Goal: Information Seeking & Learning: Learn about a topic

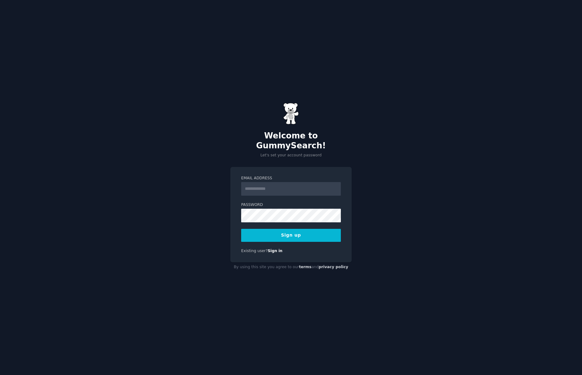
click at [292, 182] on input "Email Address" at bounding box center [291, 189] width 100 height 14
click at [214, 149] on div "Welcome to GummySearch! Let's set your account password Email Address Password …" at bounding box center [291, 187] width 582 height 375
click at [264, 184] on input "Email Address" at bounding box center [291, 189] width 100 height 14
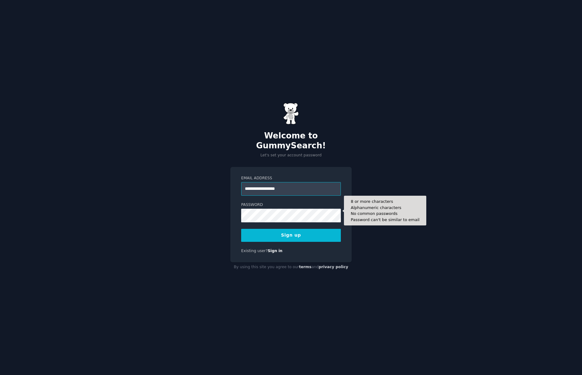
type input "**********"
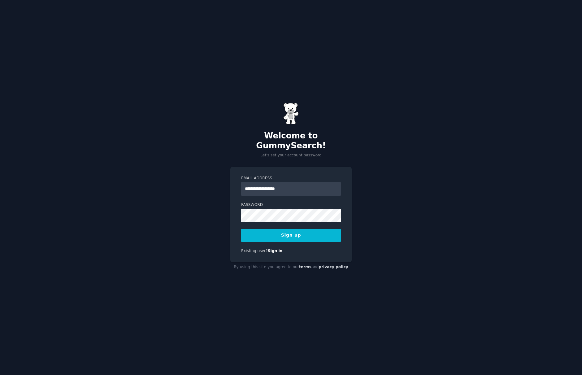
click at [228, 207] on div "**********" at bounding box center [291, 187] width 582 height 375
click at [452, 247] on div "**********" at bounding box center [291, 187] width 582 height 375
click at [293, 229] on button "Sign up" at bounding box center [291, 235] width 100 height 13
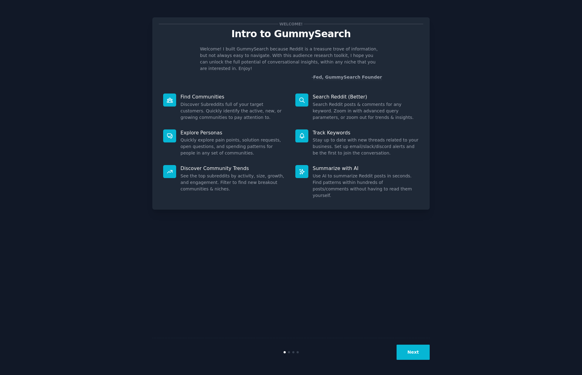
click at [414, 354] on button "Next" at bounding box center [412, 351] width 33 height 15
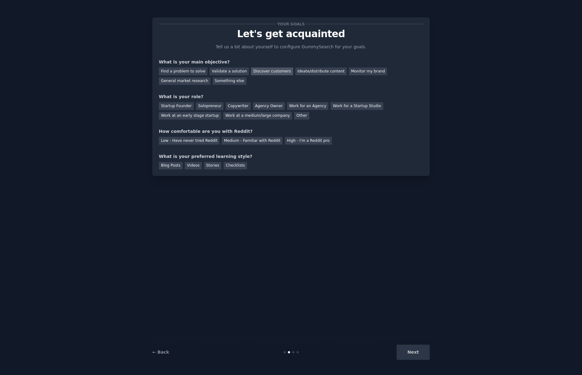
click at [262, 72] on div "Discover customers" at bounding box center [272, 71] width 42 height 8
click at [212, 105] on div "Solopreneur" at bounding box center [209, 106] width 27 height 8
click at [238, 141] on div "Medium - Familiar with Reddit" at bounding box center [252, 141] width 61 height 8
click at [212, 164] on div "Stories" at bounding box center [212, 166] width 17 height 8
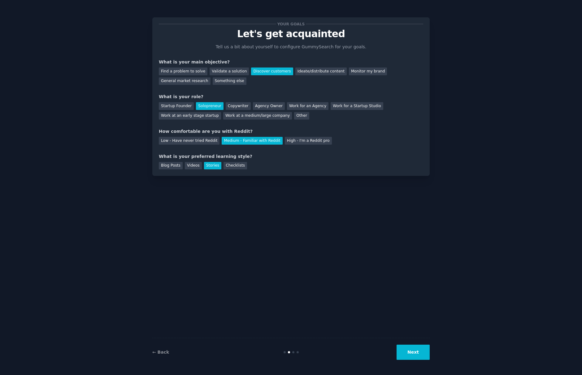
click at [414, 351] on button "Next" at bounding box center [412, 351] width 33 height 15
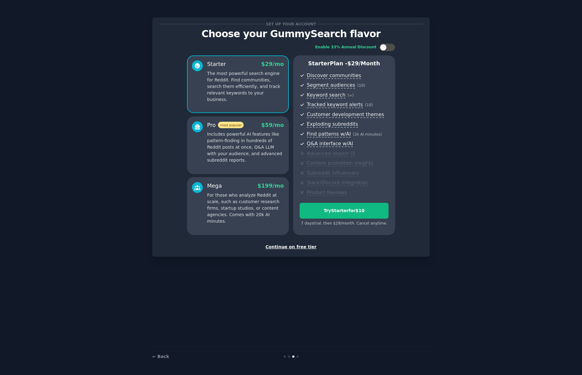
click at [298, 246] on div "Continue on free tier" at bounding box center [291, 247] width 264 height 6
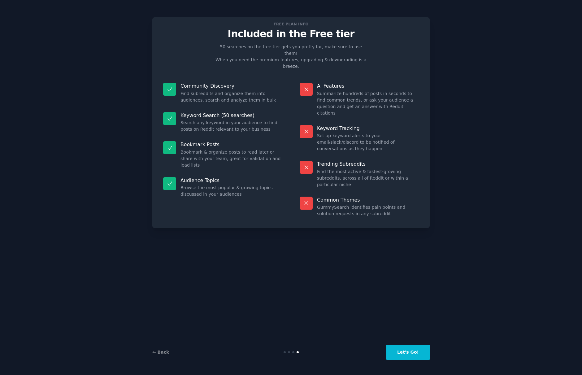
click at [404, 352] on button "Let's Go!" at bounding box center [407, 351] width 43 height 15
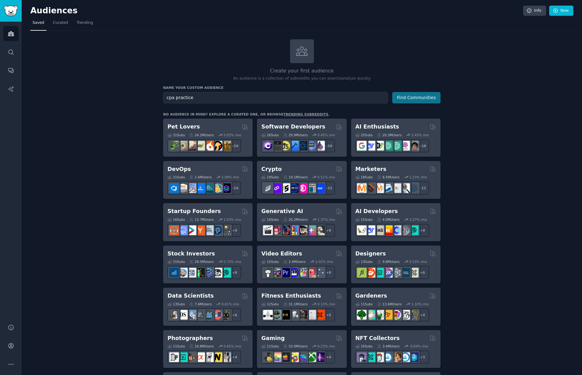
type input "cpa practice"
click at [417, 102] on button "Find Communities" at bounding box center [416, 97] width 48 height 11
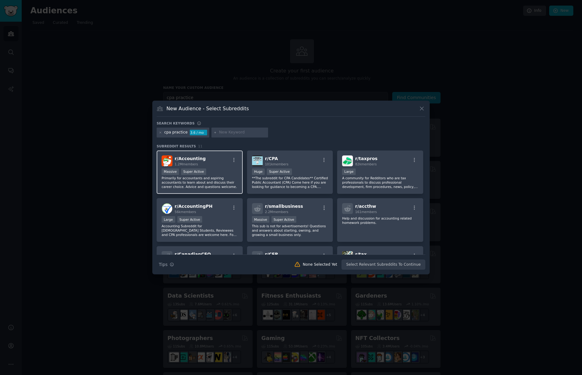
click at [203, 184] on p "Primarily for accountants and aspiring accountants to learn about and discuss t…" at bounding box center [200, 182] width 76 height 13
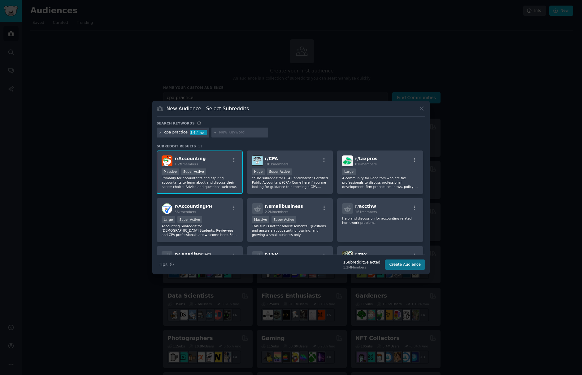
click at [399, 265] on button "Create Audience" at bounding box center [405, 264] width 41 height 11
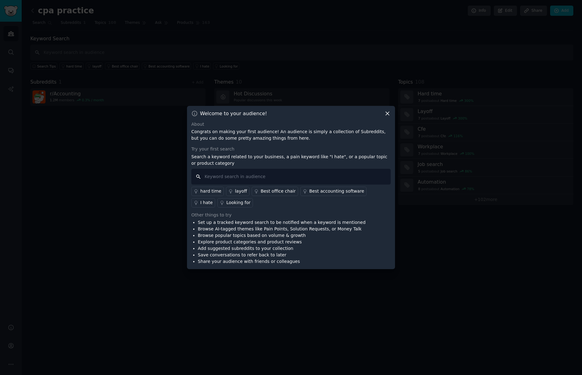
click at [237, 175] on input "text" at bounding box center [290, 177] width 199 height 16
type input "sell"
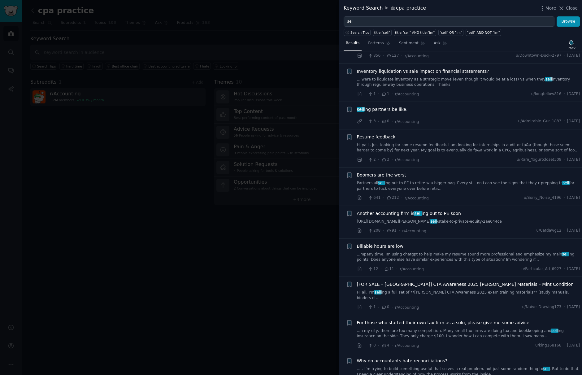
scroll to position [796, 0]
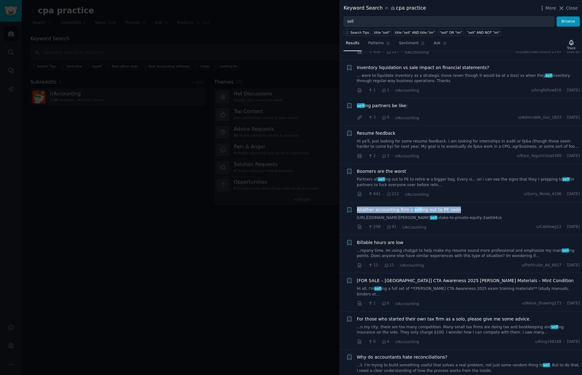
click at [389, 215] on link "https://www.wsj.com/articles/accounting-firm-wipfli-nears-deal-to- sell -stake-…" at bounding box center [468, 218] width 223 height 6
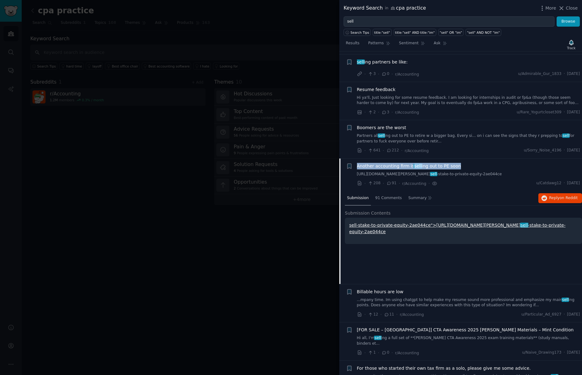
scroll to position [831, 0]
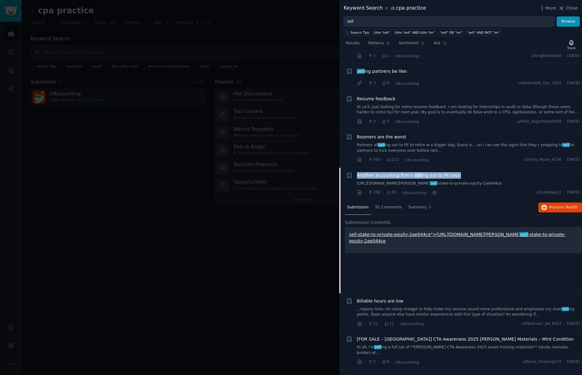
click at [383, 172] on span "Another accounting firm is sell ing out to PE soon" at bounding box center [409, 175] width 104 height 6
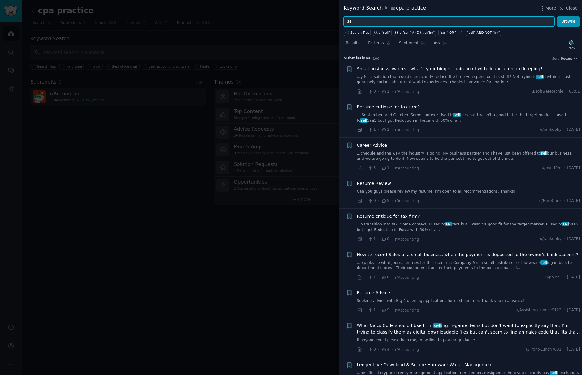
drag, startPoint x: 342, startPoint y: 22, endPoint x: 325, endPoint y: 21, distance: 16.7
click at [325, 21] on div "Keyword Search in cpa practice More Close sell Browse Search Tips title:"sell" …" at bounding box center [291, 187] width 582 height 375
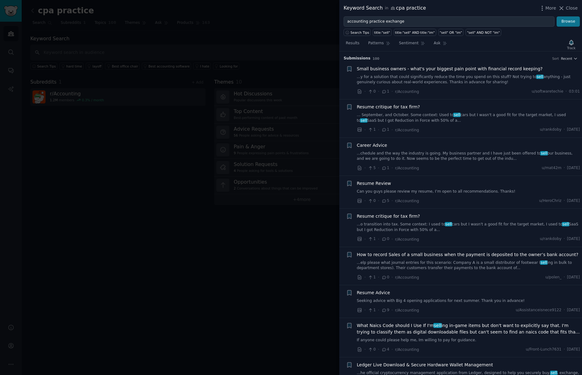
click at [570, 18] on button "Browse" at bounding box center [568, 21] width 23 height 11
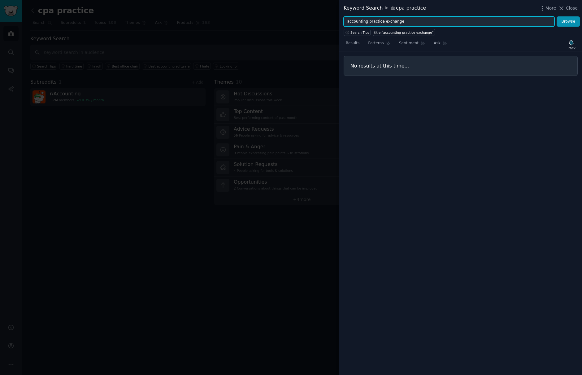
drag, startPoint x: 383, startPoint y: 21, endPoint x: 426, endPoint y: 21, distance: 43.3
click at [426, 21] on input "accounting practice exchange" at bounding box center [449, 21] width 211 height 11
type input "accounting practice sales"
click at [568, 21] on button "Browse" at bounding box center [568, 21] width 23 height 11
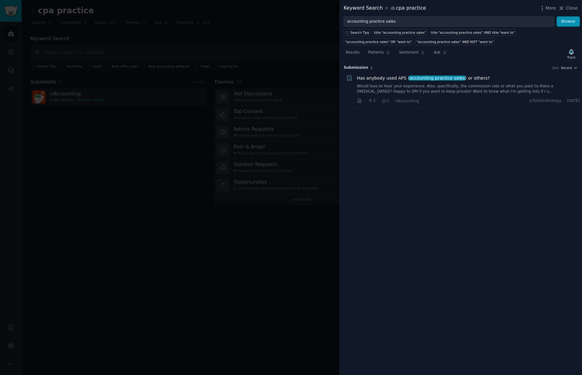
click at [392, 76] on span "Has anybody used APS ( accounting practice sales ) or others?" at bounding box center [423, 78] width 133 height 6
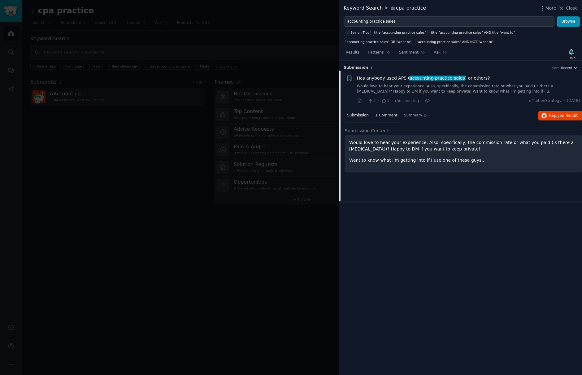
click at [383, 113] on span "1 Comment" at bounding box center [386, 116] width 22 height 6
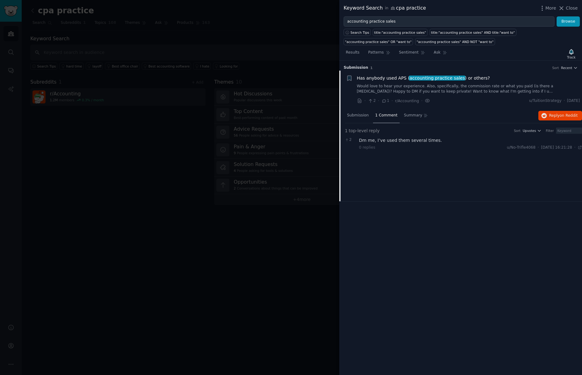
click at [392, 78] on span "Has anybody used APS ( accounting practice sales ) or others?" at bounding box center [423, 78] width 133 height 6
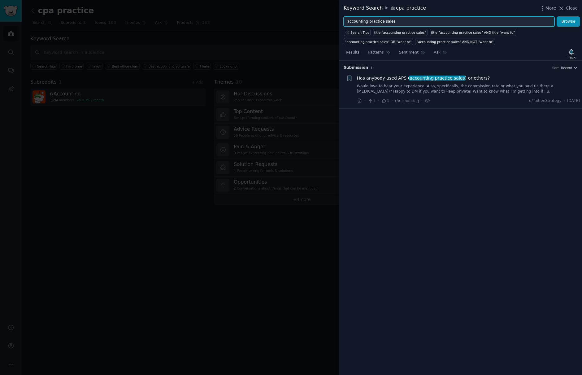
click at [465, 24] on input "accounting practice sales" at bounding box center [449, 21] width 211 height 11
drag, startPoint x: 453, startPoint y: 23, endPoint x: 344, endPoint y: 18, distance: 108.8
click at [344, 18] on input "accounting practice sales" at bounding box center [449, 21] width 211 height 11
type input "s"
click at [568, 21] on button "Browse" at bounding box center [568, 21] width 23 height 11
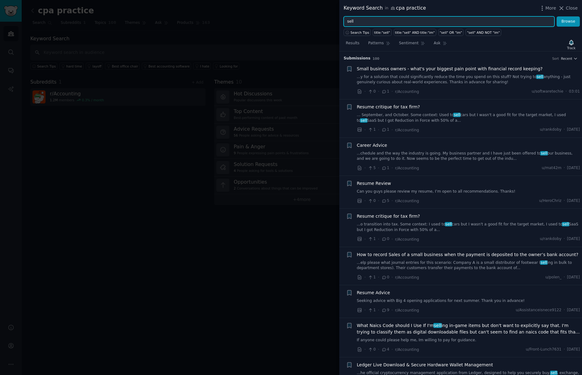
scroll to position [10, 0]
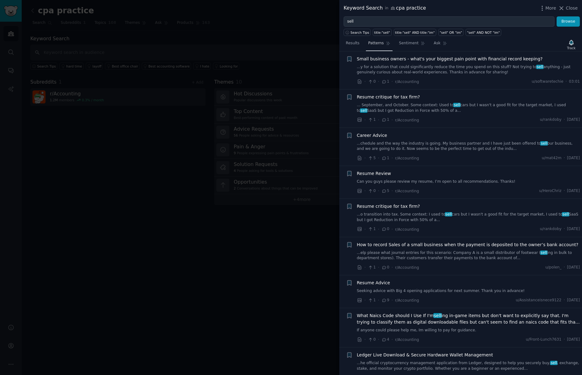
click at [379, 43] on span "Patterns" at bounding box center [375, 44] width 15 height 6
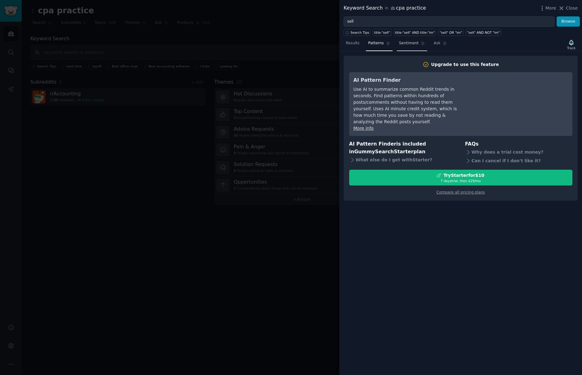
click at [408, 43] on span "Sentiment" at bounding box center [408, 44] width 19 height 6
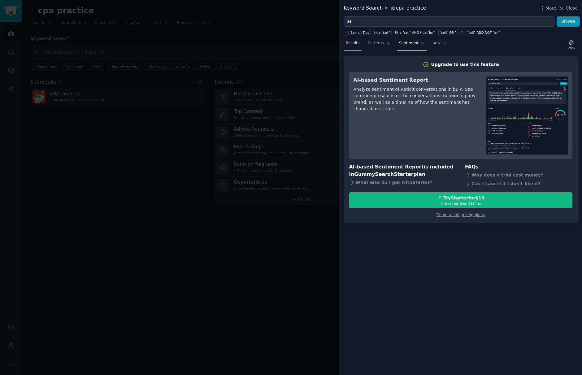
click at [351, 45] on span "Results" at bounding box center [353, 44] width 14 height 6
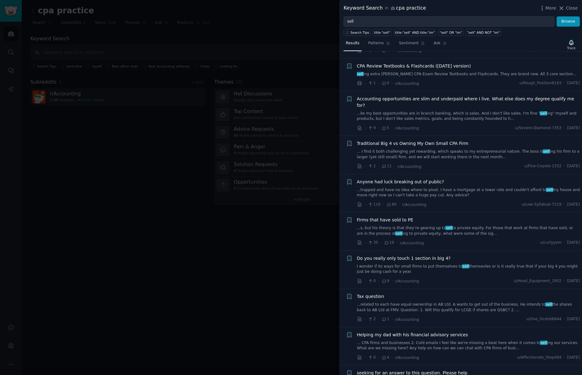
scroll to position [1166, 0]
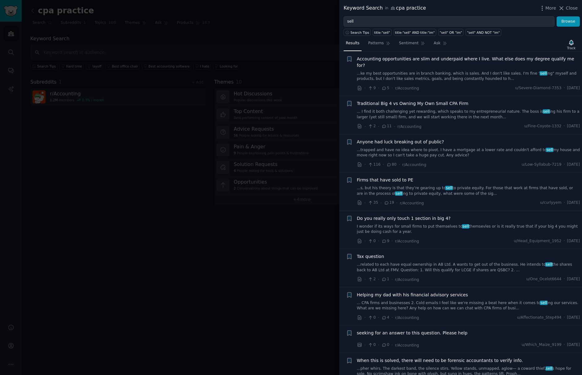
click at [386, 201] on icon at bounding box center [387, 203] width 6 height 4
click at [389, 200] on span "19" at bounding box center [389, 203] width 10 height 6
click at [411, 201] on span "r/Accounting" at bounding box center [412, 203] width 24 height 4
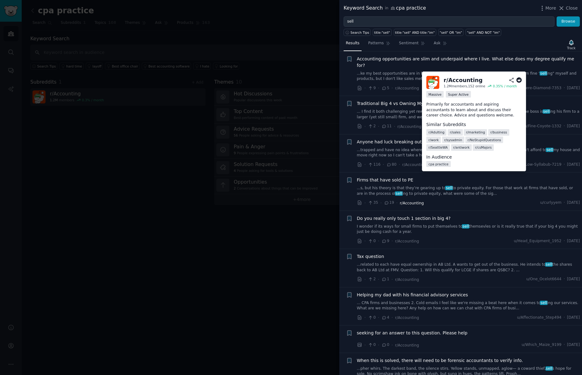
click at [400, 201] on span "r/Accounting" at bounding box center [412, 203] width 24 height 4
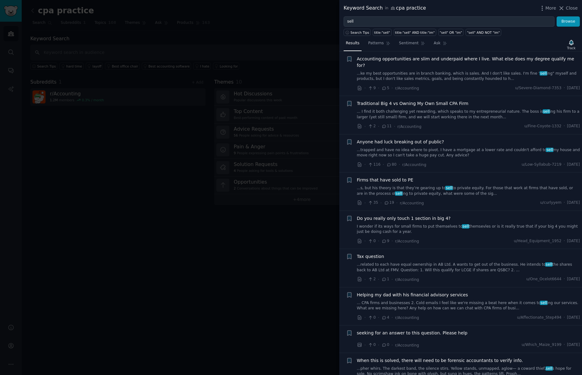
click at [393, 177] on span "Firms that have sold to PE" at bounding box center [385, 180] width 56 height 6
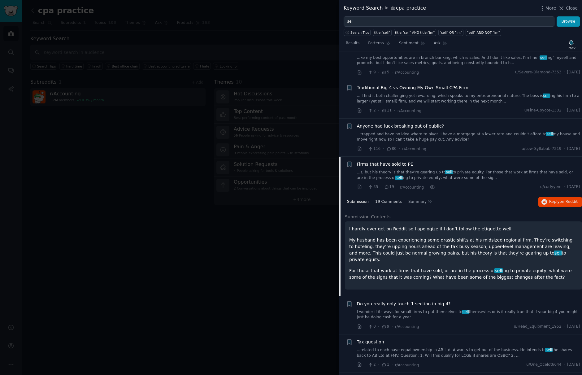
scroll to position [1177, 0]
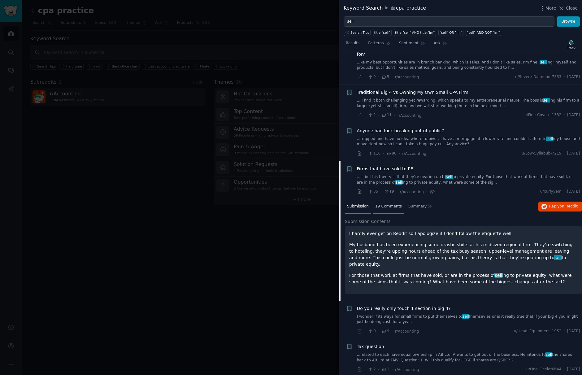
click at [387, 204] on span "19 Comments" at bounding box center [388, 207] width 27 height 6
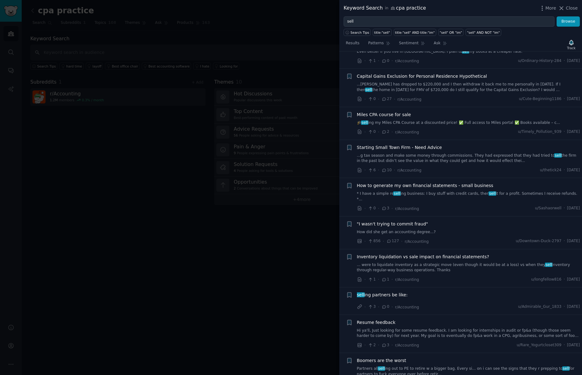
scroll to position [607, 0]
drag, startPoint x: 353, startPoint y: 21, endPoint x: 331, endPoint y: 21, distance: 22.9
click at [331, 21] on div "Keyword Search in cpa practice More Close sell Browse Search Tips title:"sell" …" at bounding box center [291, 187] width 582 height 375
type input "broker"
click at [568, 21] on button "Browse" at bounding box center [568, 21] width 23 height 11
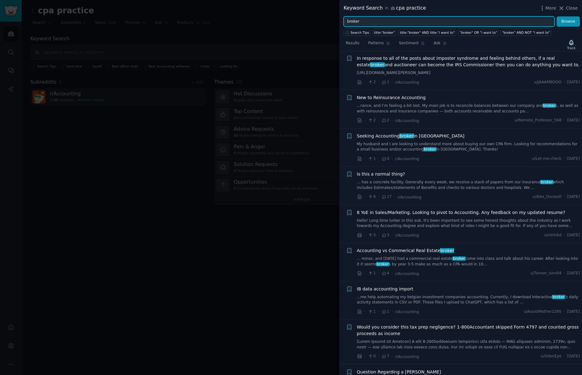
scroll to position [49, 0]
click at [392, 135] on span "Seeking Accounting broker in Chicago" at bounding box center [411, 135] width 108 height 6
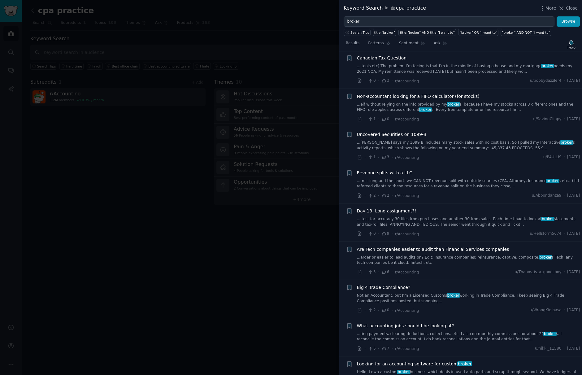
scroll to position [3278, 0]
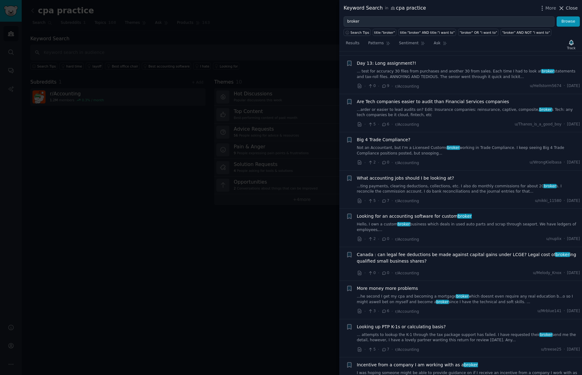
click at [574, 10] on span "Close" at bounding box center [572, 8] width 12 height 6
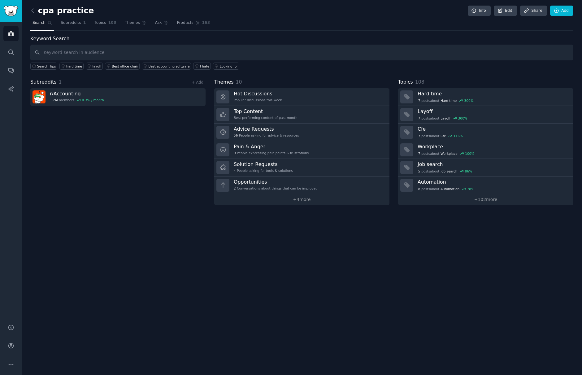
click at [94, 8] on div "cpa practice Info Edit Share Add" at bounding box center [301, 12] width 543 height 13
click at [32, 9] on icon at bounding box center [32, 10] width 6 height 6
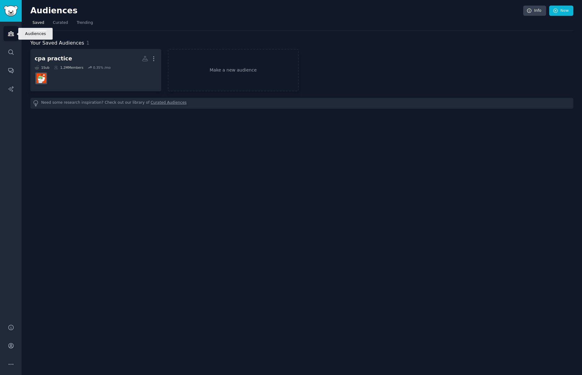
click at [14, 36] on icon "Sidebar" at bounding box center [11, 33] width 6 height 6
click at [7, 13] on img "Sidebar" at bounding box center [11, 11] width 14 height 11
click at [13, 36] on icon "Sidebar" at bounding box center [11, 34] width 6 height 4
click at [6, 12] on img "Sidebar" at bounding box center [11, 11] width 14 height 11
click at [45, 11] on h2 "Audiences" at bounding box center [276, 11] width 493 height 10
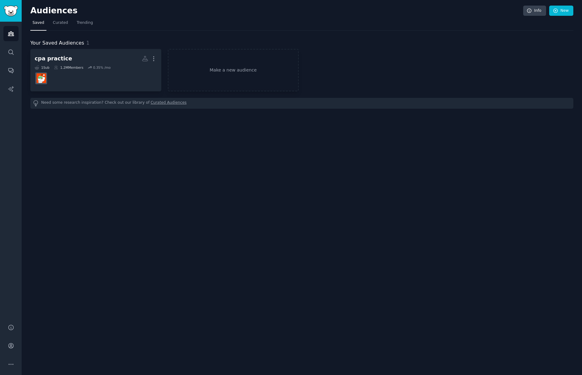
drag, startPoint x: 55, startPoint y: 11, endPoint x: 44, endPoint y: 13, distance: 10.8
click at [54, 11] on h2 "Audiences" at bounding box center [276, 11] width 493 height 10
click at [14, 14] on img "Sidebar" at bounding box center [11, 11] width 14 height 11
click at [226, 68] on link "Make a new audience" at bounding box center [233, 70] width 131 height 42
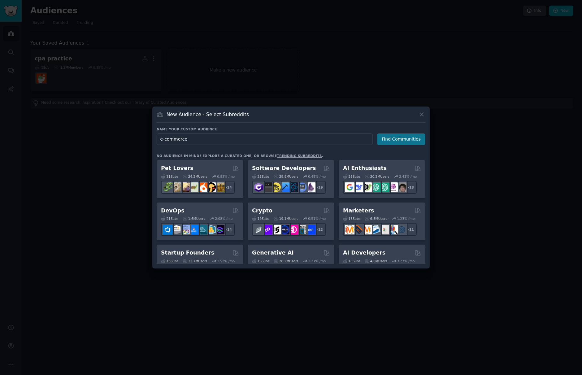
type input "e-commerce"
click at [401, 140] on button "Find Communities" at bounding box center [401, 138] width 48 height 11
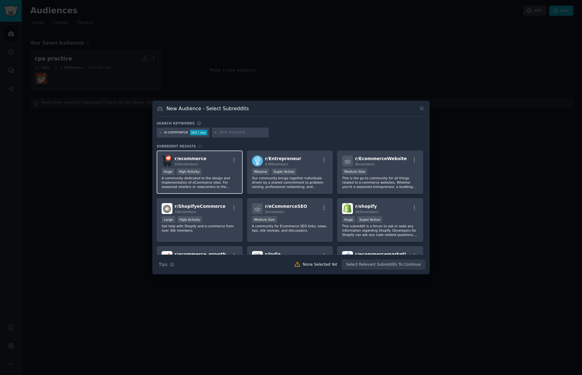
click at [219, 174] on div "Huge High Activity" at bounding box center [200, 172] width 76 height 8
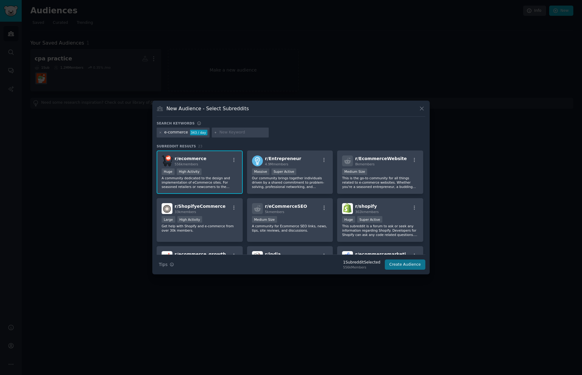
click at [418, 267] on button "Create Audience" at bounding box center [405, 264] width 41 height 11
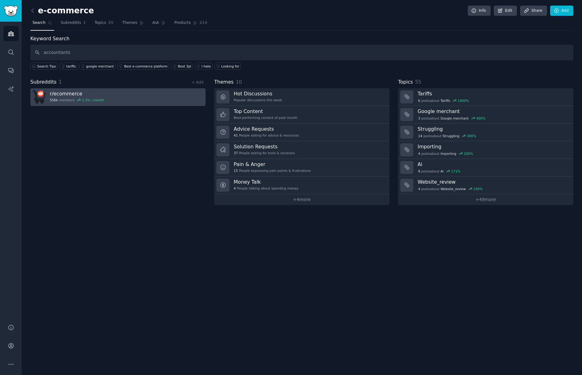
type input "accountants"
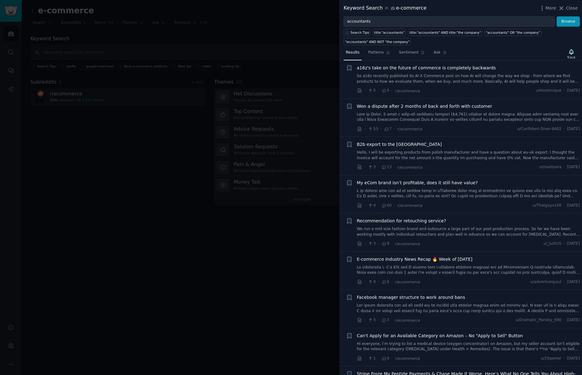
scroll to position [49, 0]
click at [389, 128] on span "7" at bounding box center [388, 128] width 8 height 6
click at [386, 127] on icon at bounding box center [386, 128] width 3 height 3
click at [399, 102] on span "Won a dispute after 2 months of back and forth with customer" at bounding box center [424, 105] width 135 height 6
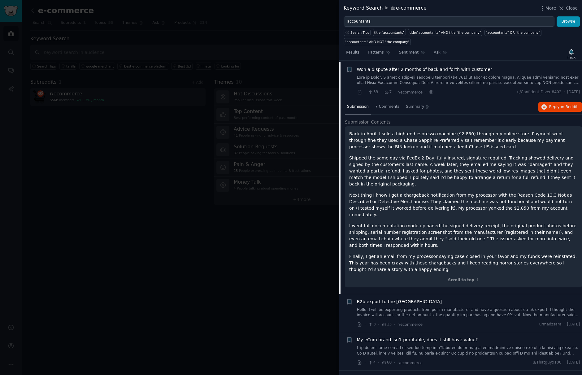
scroll to position [85, 0]
click at [382, 105] on span "7 Comments" at bounding box center [387, 107] width 24 height 6
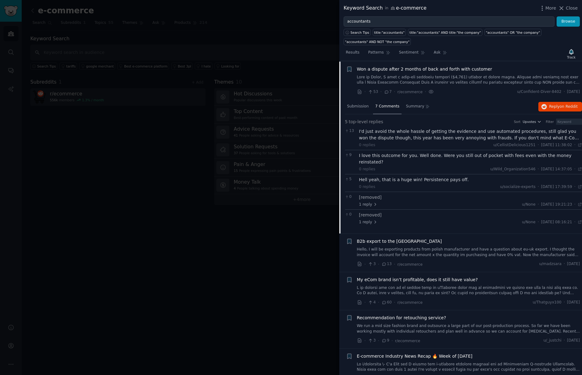
click at [367, 66] on span "Won a dispute after 2 months of back and forth with customer" at bounding box center [424, 69] width 135 height 6
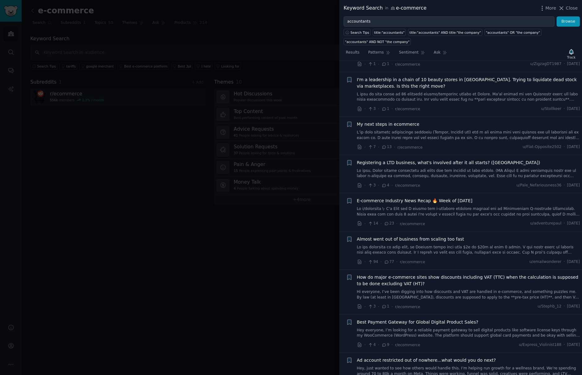
scroll to position [1956, 0]
click at [568, 6] on span "Close" at bounding box center [572, 8] width 12 height 6
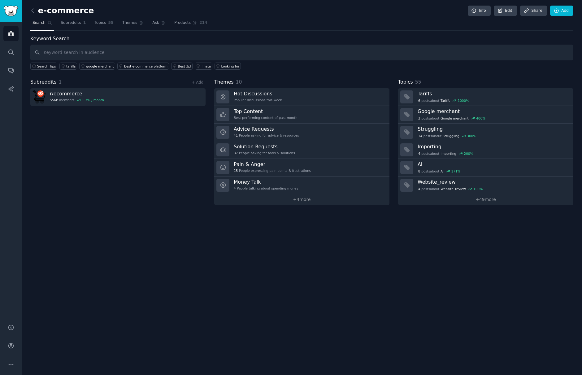
click at [16, 6] on img "Sidebar" at bounding box center [11, 11] width 14 height 11
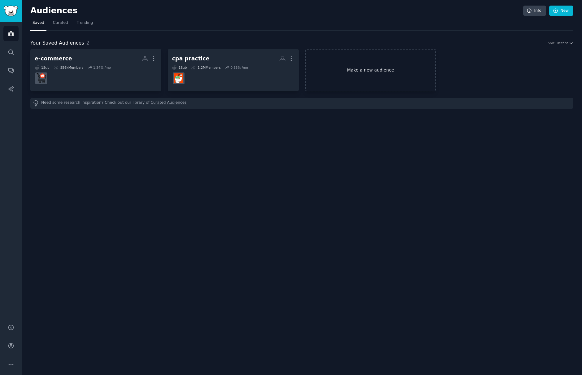
click at [372, 72] on link "Make a new audience" at bounding box center [370, 70] width 131 height 42
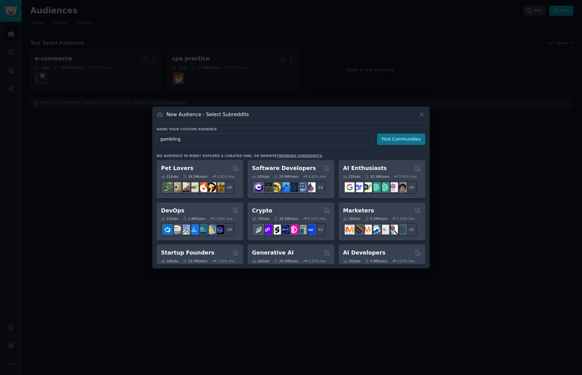
type input "gambling"
click at [399, 141] on button "Find Communities" at bounding box center [401, 138] width 48 height 11
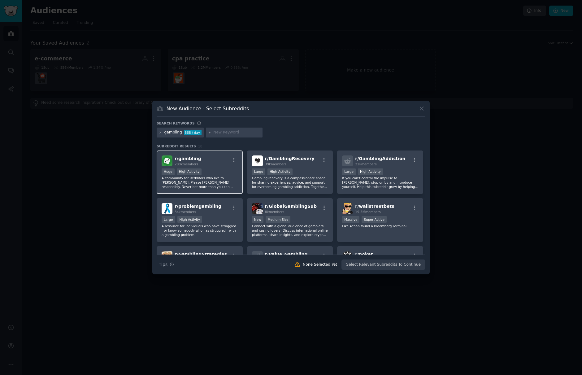
click at [203, 160] on div "r/ gambling 200k members" at bounding box center [200, 160] width 76 height 11
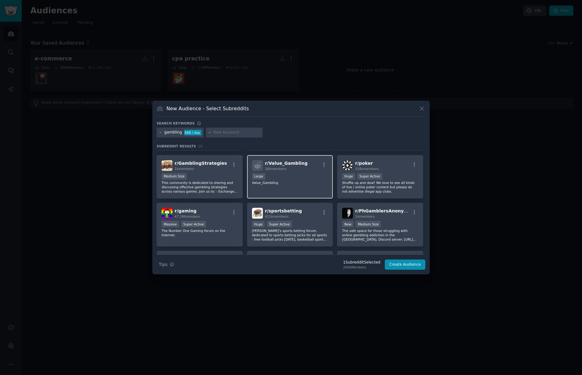
scroll to position [92, 0]
click at [306, 214] on div "r/ sportsbetting 421k members" at bounding box center [290, 212] width 76 height 11
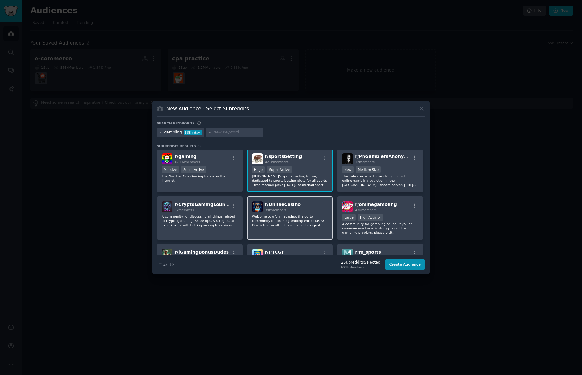
scroll to position [146, 0]
click at [290, 214] on p "Welcome to /r/onlinecasino, the go-to community for online gambling enthusiasts…" at bounding box center [290, 220] width 76 height 13
click at [398, 224] on p "A community for gambling online. If you or someone you know is struggling with …" at bounding box center [380, 227] width 76 height 13
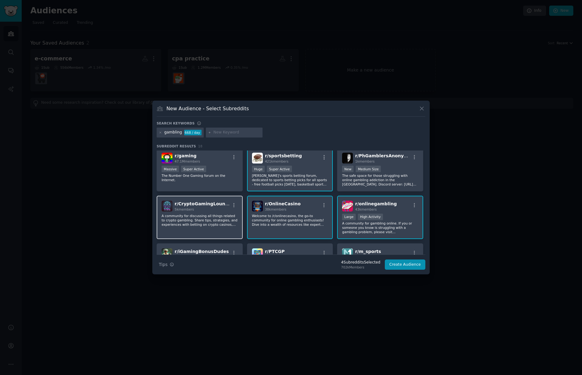
click at [220, 227] on div "r/ CryptoGamingLounge 5k members A community for discussing all things related …" at bounding box center [200, 218] width 86 height 44
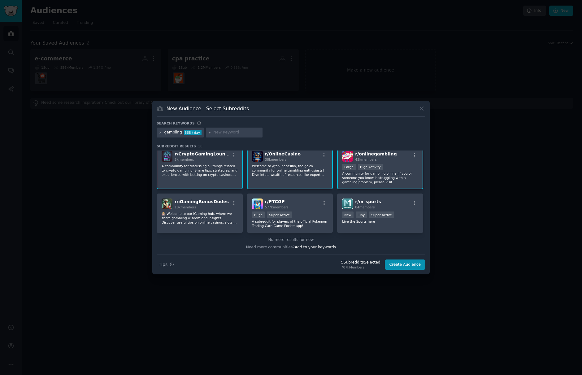
scroll to position [196, 0]
click at [215, 219] on p "🎰 Welcome to our iGaming hub, where we share gambling wisdom and insights! Disc…" at bounding box center [200, 218] width 76 height 13
click at [418, 263] on button "Create Audience" at bounding box center [405, 264] width 41 height 11
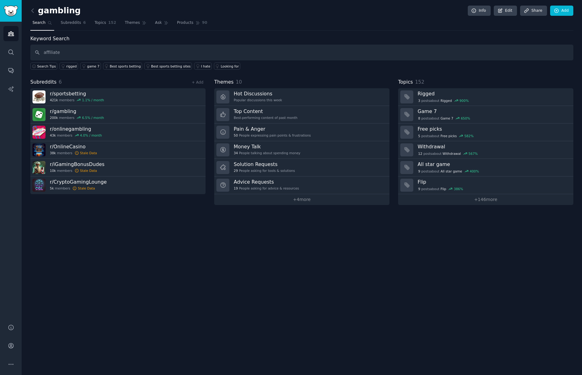
type input "affiliate"
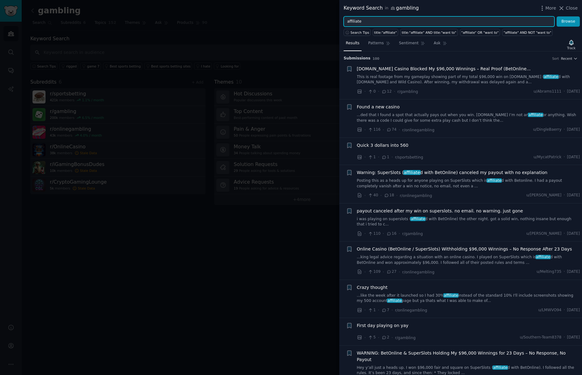
drag, startPoint x: 377, startPoint y: 20, endPoint x: 331, endPoint y: 20, distance: 46.4
click at [331, 21] on div "Keyword Search in gambling More Close affiliate Browse Search Tips title:"affil…" at bounding box center [291, 187] width 582 height 375
click at [568, 21] on button "Browse" at bounding box center [568, 21] width 23 height 11
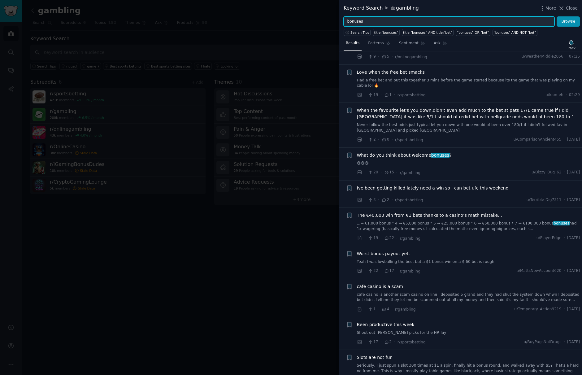
scroll to position [219, 0]
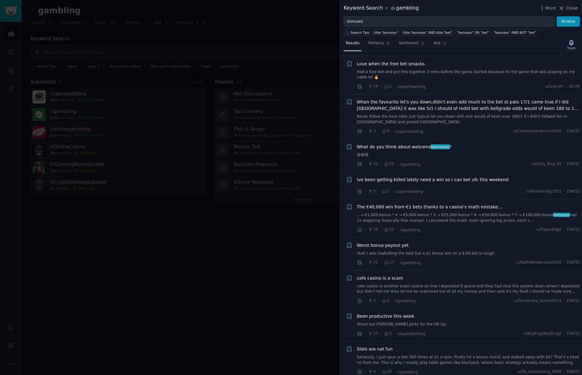
click at [386, 162] on icon at bounding box center [386, 163] width 3 height 3
click at [396, 144] on span "What do you think about welcome bonuses ?" at bounding box center [404, 147] width 95 height 6
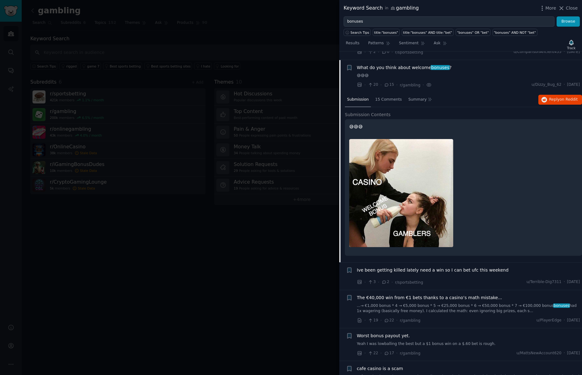
scroll to position [309, 0]
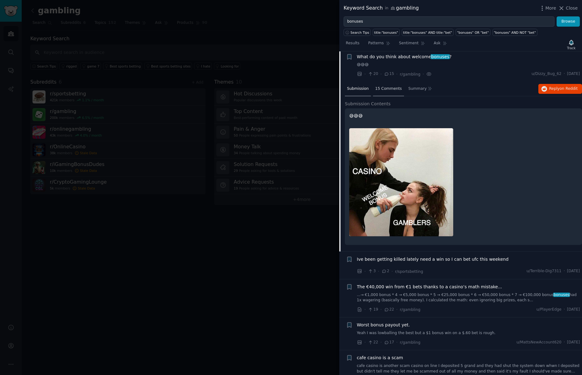
click at [389, 86] on span "15 Comments" at bounding box center [388, 89] width 27 height 6
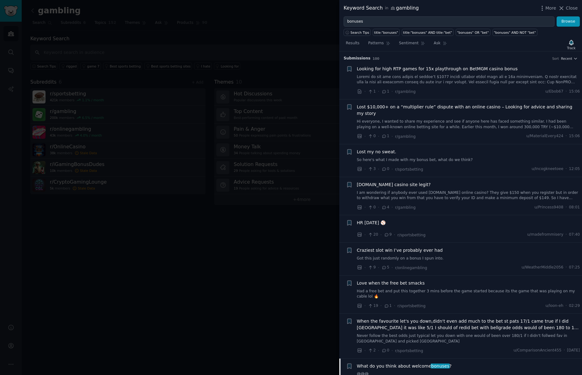
scroll to position [0, 0]
click at [381, 24] on input "bonuses" at bounding box center [449, 21] width 211 height 11
drag, startPoint x: 365, startPoint y: 22, endPoint x: 321, endPoint y: 19, distance: 43.7
click at [321, 19] on div "Keyword Search in gambling More Close bonuses Browse Search Tips title:"bonuses…" at bounding box center [291, 187] width 582 height 375
type input "s"
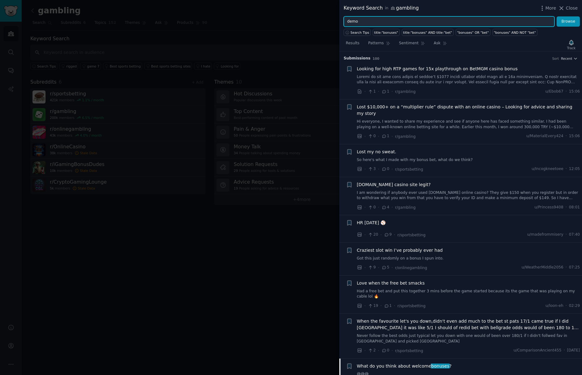
type input "demo"
click at [568, 21] on button "Browse" at bounding box center [568, 21] width 23 height 11
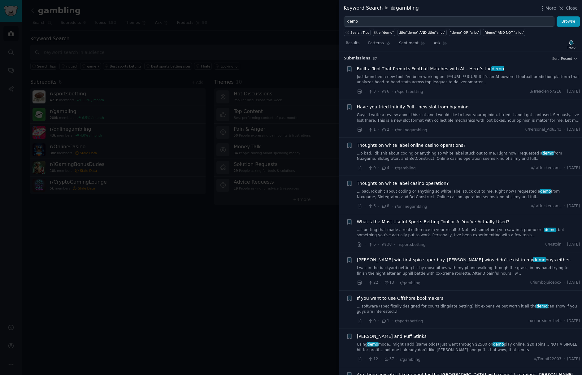
click at [414, 69] on span "Built a Tool That Predicts Football Matches with AI – Here’s the demo" at bounding box center [430, 69] width 147 height 6
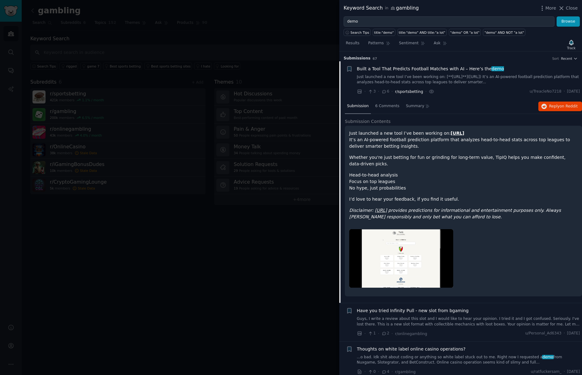
scroll to position [10, 0]
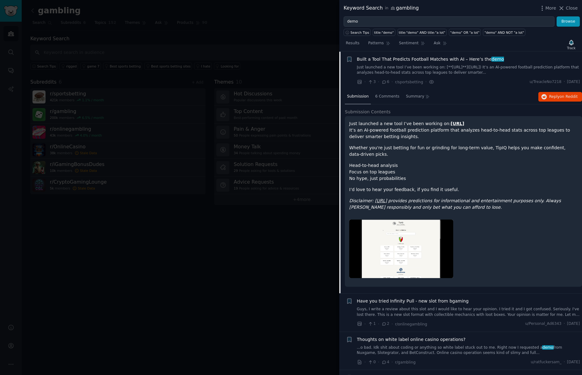
click at [381, 200] on em "TipIQ.ai" at bounding box center [381, 200] width 12 height 5
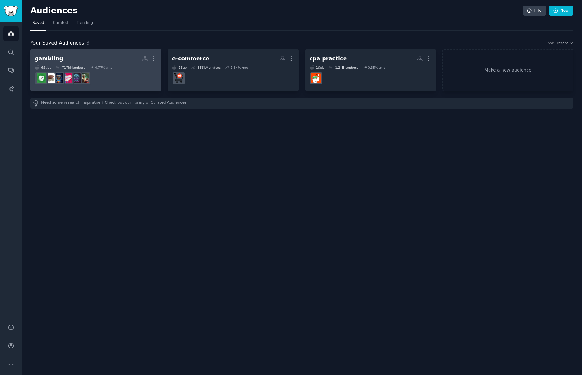
click at [90, 63] on h2 "gambling More" at bounding box center [96, 58] width 122 height 11
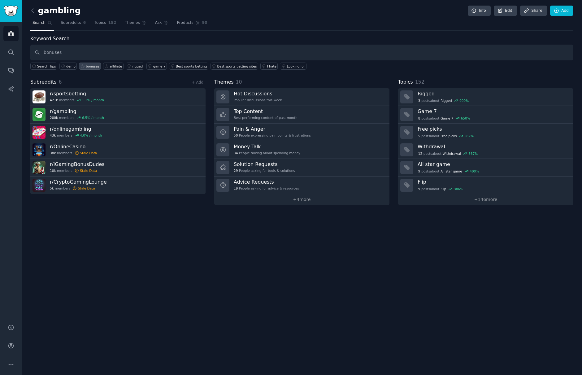
type input "bonuses"
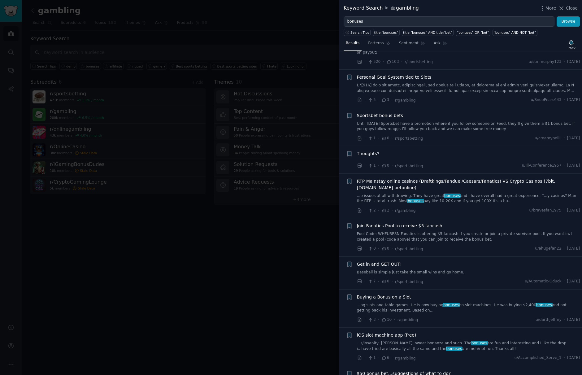
scroll to position [713, 0]
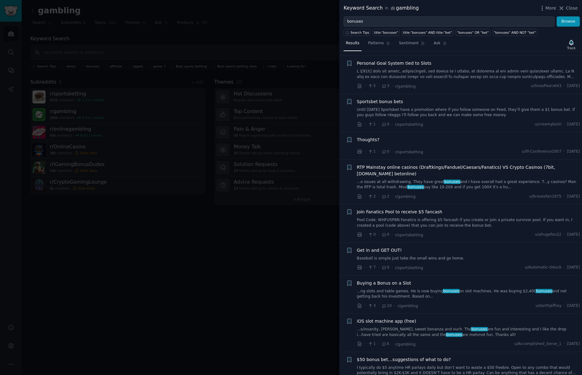
click at [406, 164] on span "RTP Mainstay online casinos (Draftkings/Fanduel/Caesars/Fanatics) VS Crypto Cas…" at bounding box center [468, 170] width 223 height 13
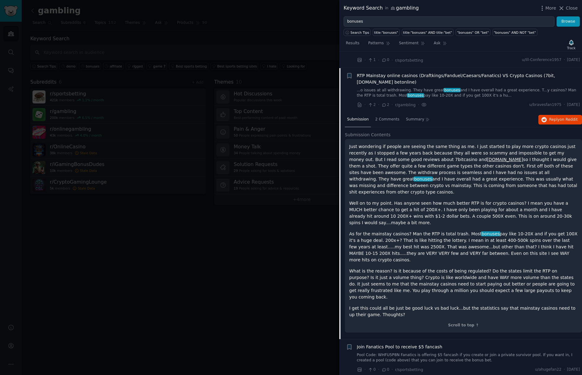
scroll to position [812, 0]
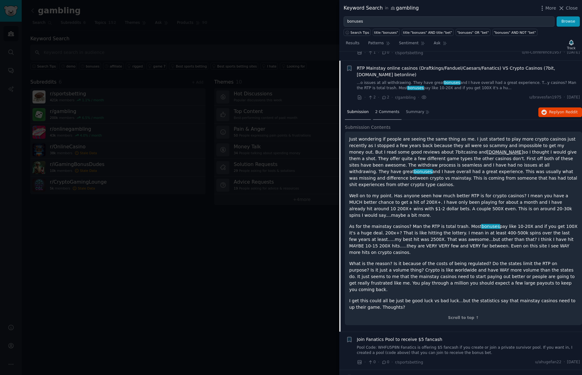
click at [381, 109] on span "2 Comments" at bounding box center [387, 112] width 24 height 6
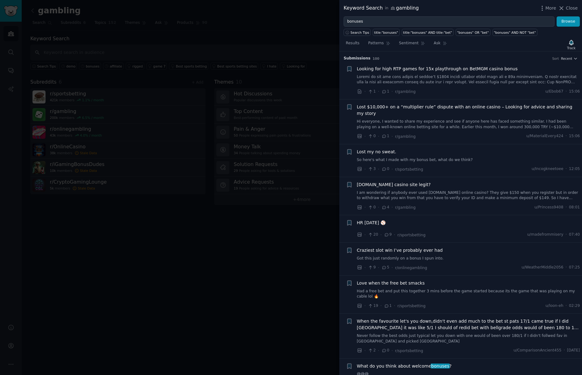
scroll to position [0, 0]
click at [394, 22] on input "bonuses" at bounding box center [449, 21] width 211 height 11
drag, startPoint x: 393, startPoint y: 22, endPoint x: 313, endPoint y: 18, distance: 79.6
click at [313, 18] on div "Keyword Search in gambling More Close bonuses Browse Search Tips title:"bonuses…" at bounding box center [291, 187] width 582 height 375
click at [568, 21] on button "Browse" at bounding box center [568, 21] width 23 height 11
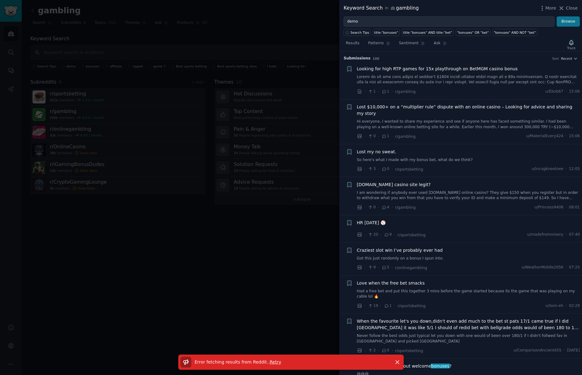
click at [569, 21] on button "Browse" at bounding box center [568, 21] width 23 height 11
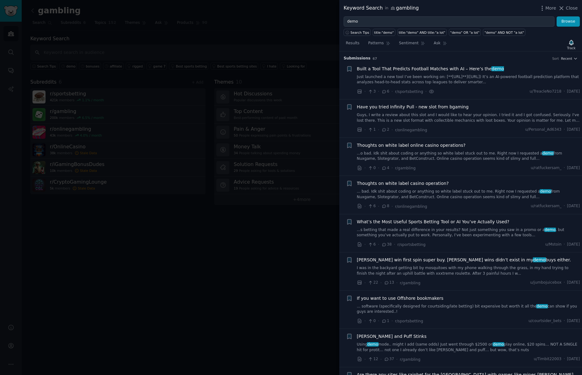
click at [388, 146] on span "Thoughts on white label online casino operations?" at bounding box center [411, 145] width 109 height 6
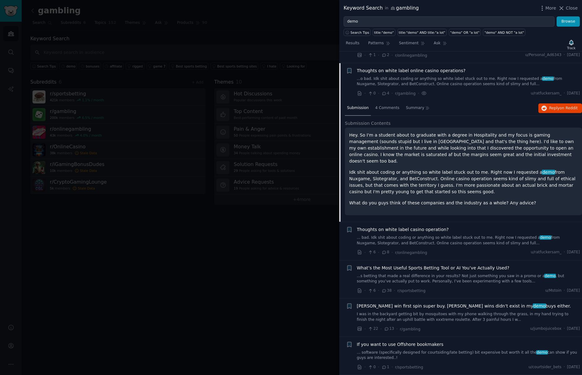
scroll to position [85, 0]
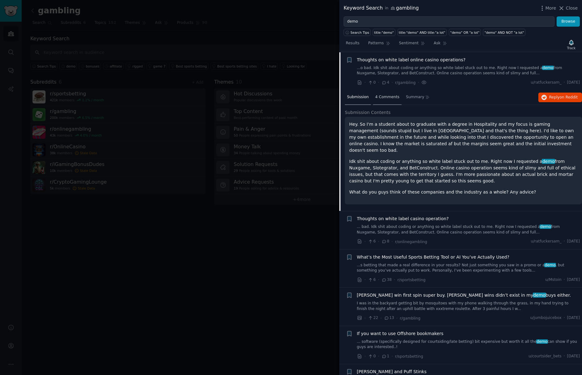
click at [390, 97] on span "4 Comments" at bounding box center [387, 97] width 24 height 6
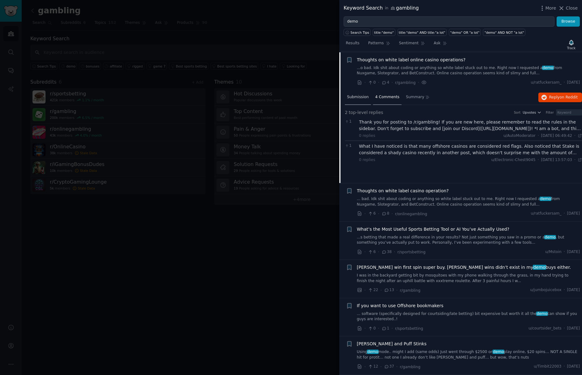
click at [357, 96] on span "Submission" at bounding box center [358, 97] width 22 height 6
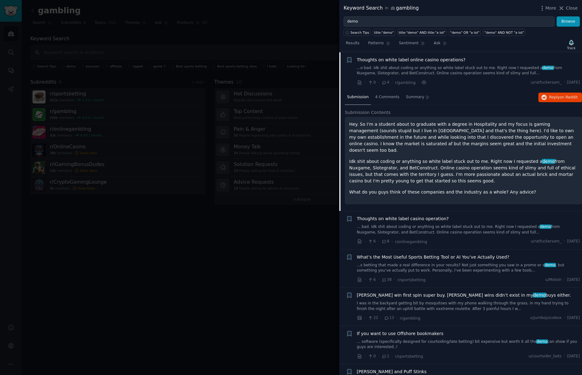
click at [382, 61] on span "Thoughts on white label online casino operations?" at bounding box center [411, 60] width 109 height 6
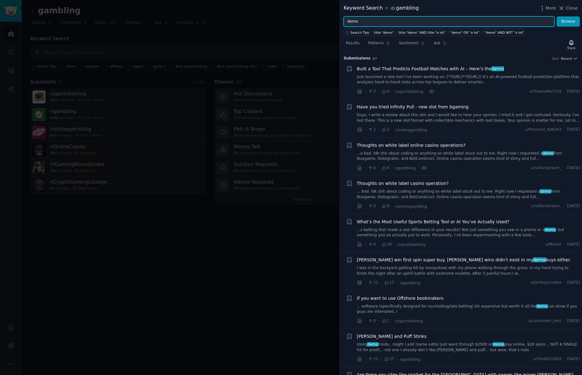
drag, startPoint x: 365, startPoint y: 22, endPoint x: 318, endPoint y: 22, distance: 46.4
click at [318, 22] on div "Keyword Search in gambling More Close demo Browse Search Tips title:"demo" titl…" at bounding box center [291, 187] width 582 height 375
click at [568, 21] on button "Browse" at bounding box center [568, 21] width 23 height 11
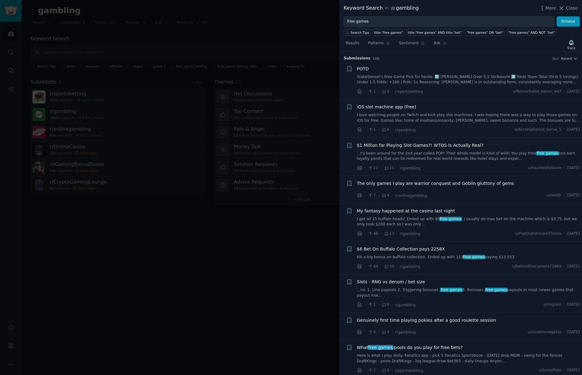
click at [374, 106] on span "iOS slot machine app (free)" at bounding box center [386, 107] width 59 height 6
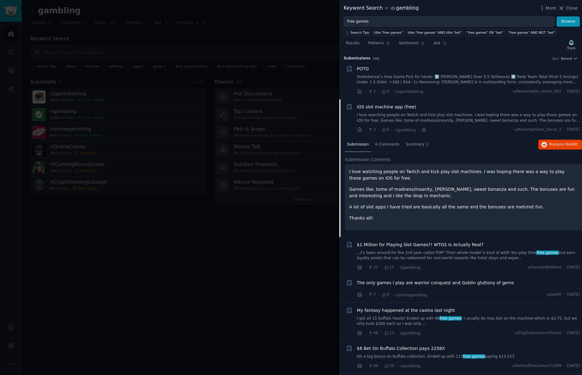
scroll to position [48, 0]
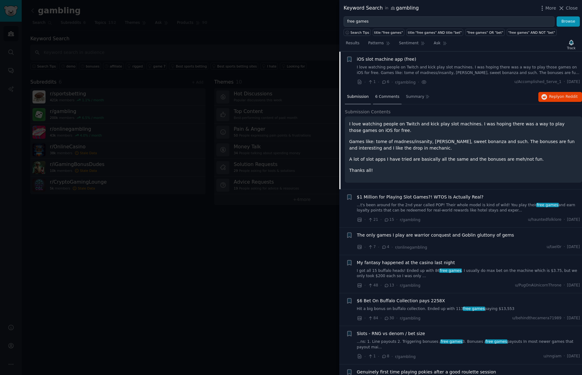
click at [387, 96] on span "6 Comments" at bounding box center [387, 97] width 24 height 6
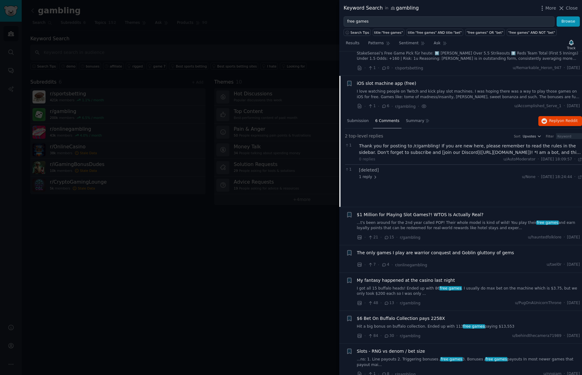
scroll to position [20, 0]
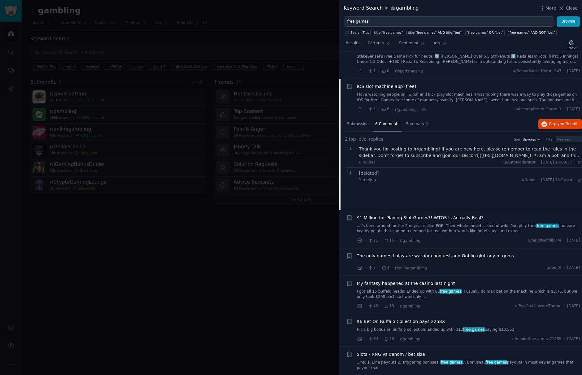
click at [388, 123] on span "6 Comments" at bounding box center [387, 124] width 24 height 6
click at [411, 123] on span "Summary" at bounding box center [415, 124] width 18 height 6
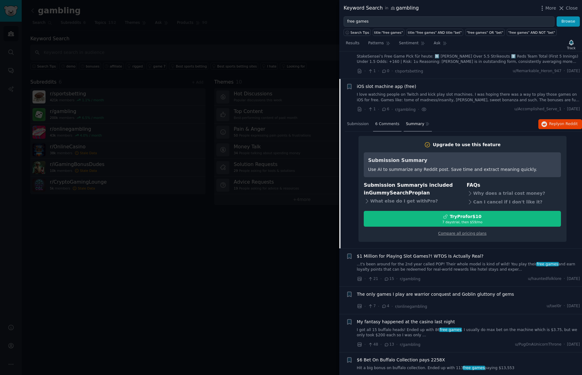
click at [387, 121] on span "6 Comments" at bounding box center [387, 124] width 24 height 6
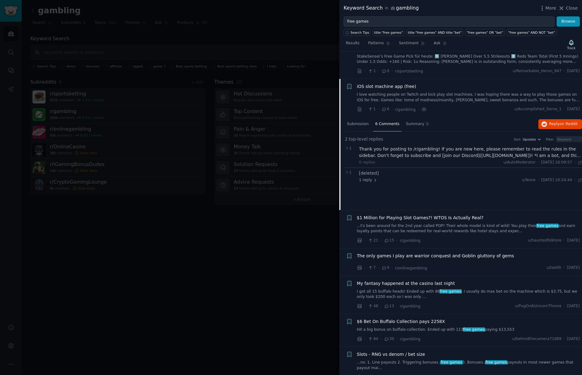
click at [365, 154] on div "Thank you for posting to /r/gambling! If you are new here, please remember to r…" at bounding box center [470, 152] width 223 height 13
click at [371, 185] on div "[deleted] 1 reply u/None · [DATE] 18:24:44 Tue 12/08/2025 ·" at bounding box center [470, 189] width 223 height 13
click at [369, 193] on span "1 reply" at bounding box center [368, 193] width 19 height 6
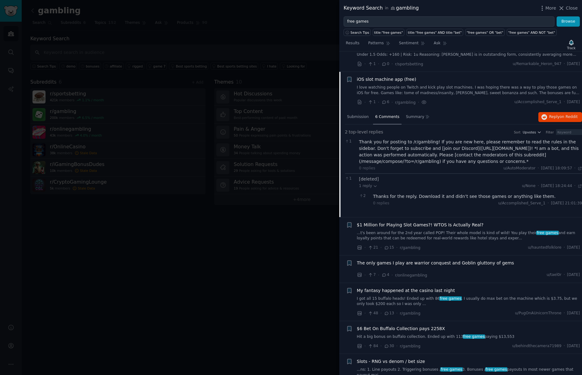
scroll to position [29, 0]
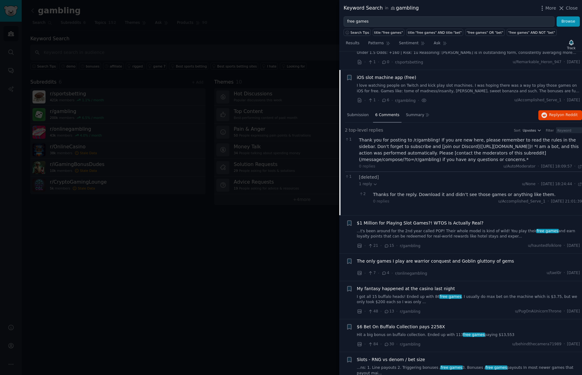
click at [387, 194] on div "Thanks for the reply. Download it and didn’t see those games or anything like t…" at bounding box center [477, 194] width 209 height 6
click at [362, 116] on span "Submission" at bounding box center [358, 115] width 22 height 6
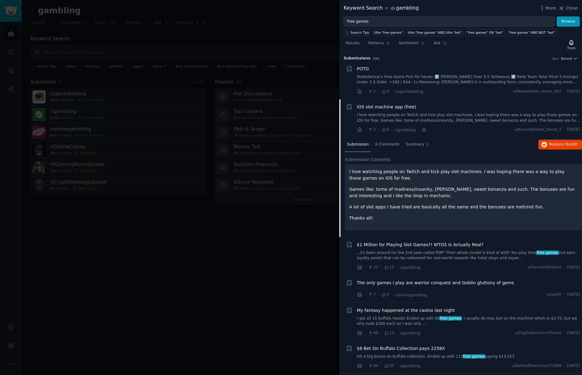
scroll to position [0, 0]
drag, startPoint x: 420, startPoint y: 106, endPoint x: 356, endPoint y: 107, distance: 64.1
click at [356, 107] on div "+ iOS slot machine app (free) I love watching people on Twitch and kick play sl…" at bounding box center [463, 118] width 234 height 29
copy span "iOS slot machine app (free)"
drag, startPoint x: 356, startPoint y: 22, endPoint x: 385, endPoint y: 23, distance: 29.4
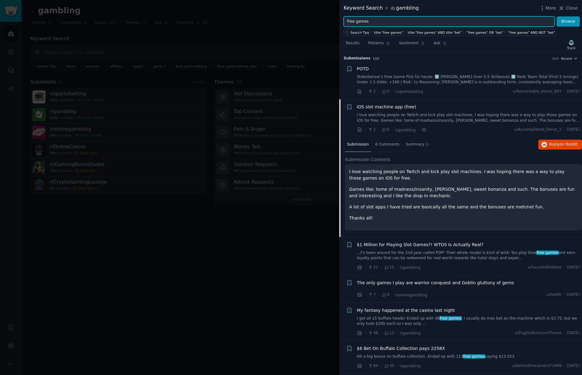
click at [385, 23] on input "free games" at bounding box center [449, 21] width 211 height 11
type input "free slots"
click at [568, 21] on button "Browse" at bounding box center [568, 21] width 23 height 11
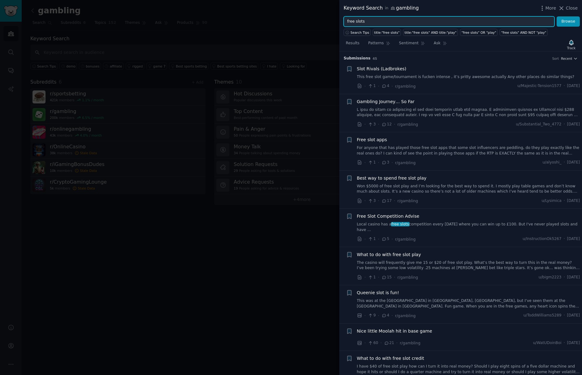
scroll to position [4, 0]
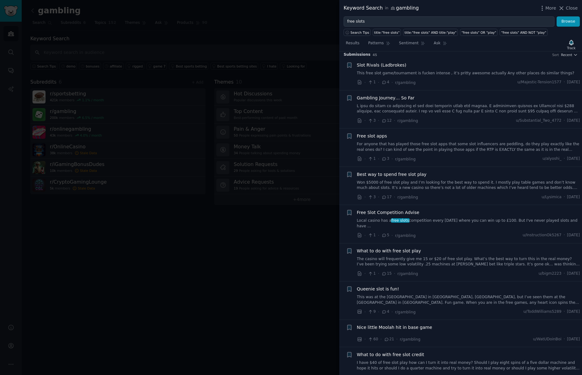
click at [378, 136] on span "Free slot apps" at bounding box center [372, 136] width 30 height 6
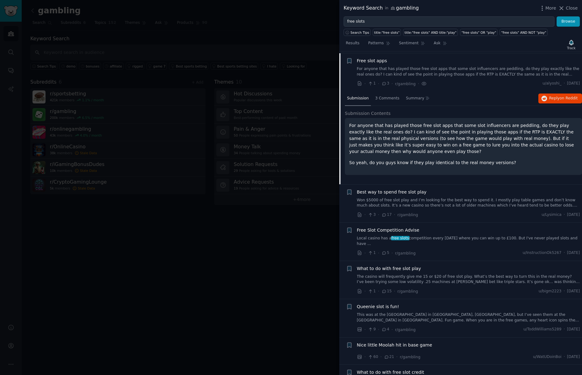
scroll to position [80, 0]
click at [390, 95] on span "3 Comments" at bounding box center [387, 97] width 24 height 6
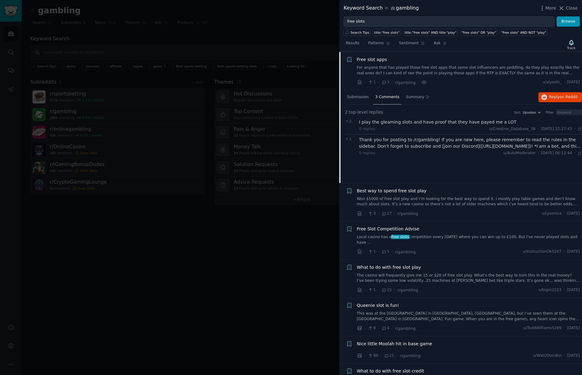
click at [374, 60] on span "Free slot apps" at bounding box center [372, 59] width 30 height 6
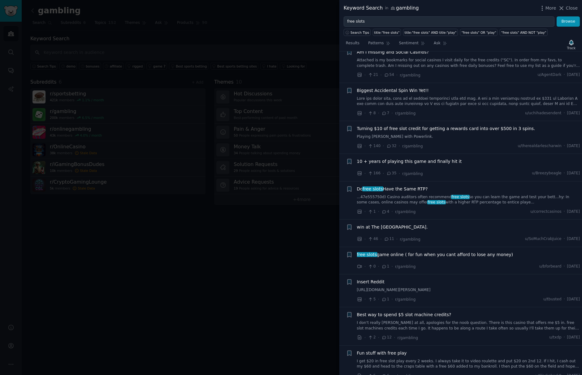
scroll to position [732, 0]
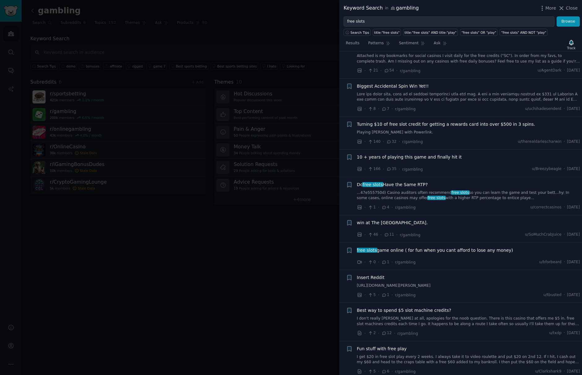
click at [388, 247] on span "free slots game online ( for fun when you cant afford to lose any money)" at bounding box center [435, 250] width 156 height 6
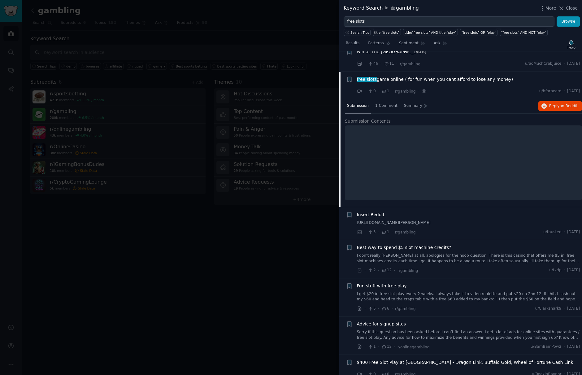
scroll to position [912, 0]
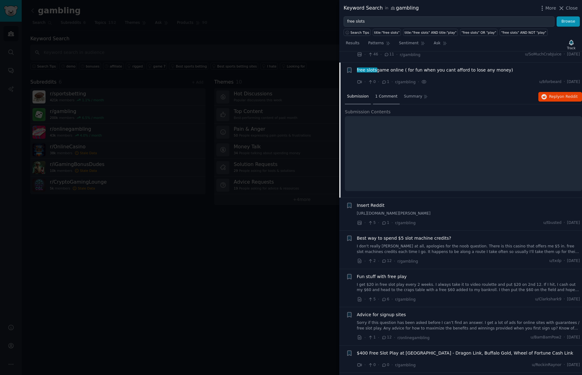
click at [385, 94] on span "1 Comment" at bounding box center [386, 97] width 22 height 6
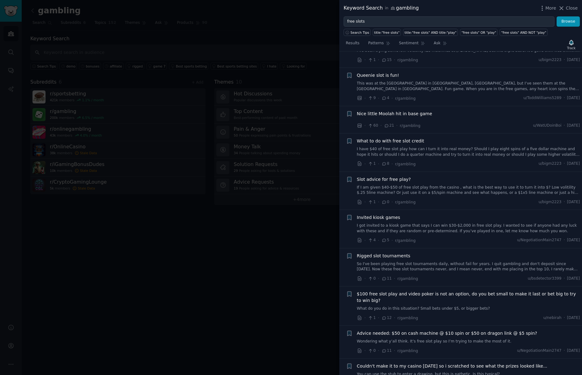
scroll to position [210, 0]
